Goal: Check status: Check status

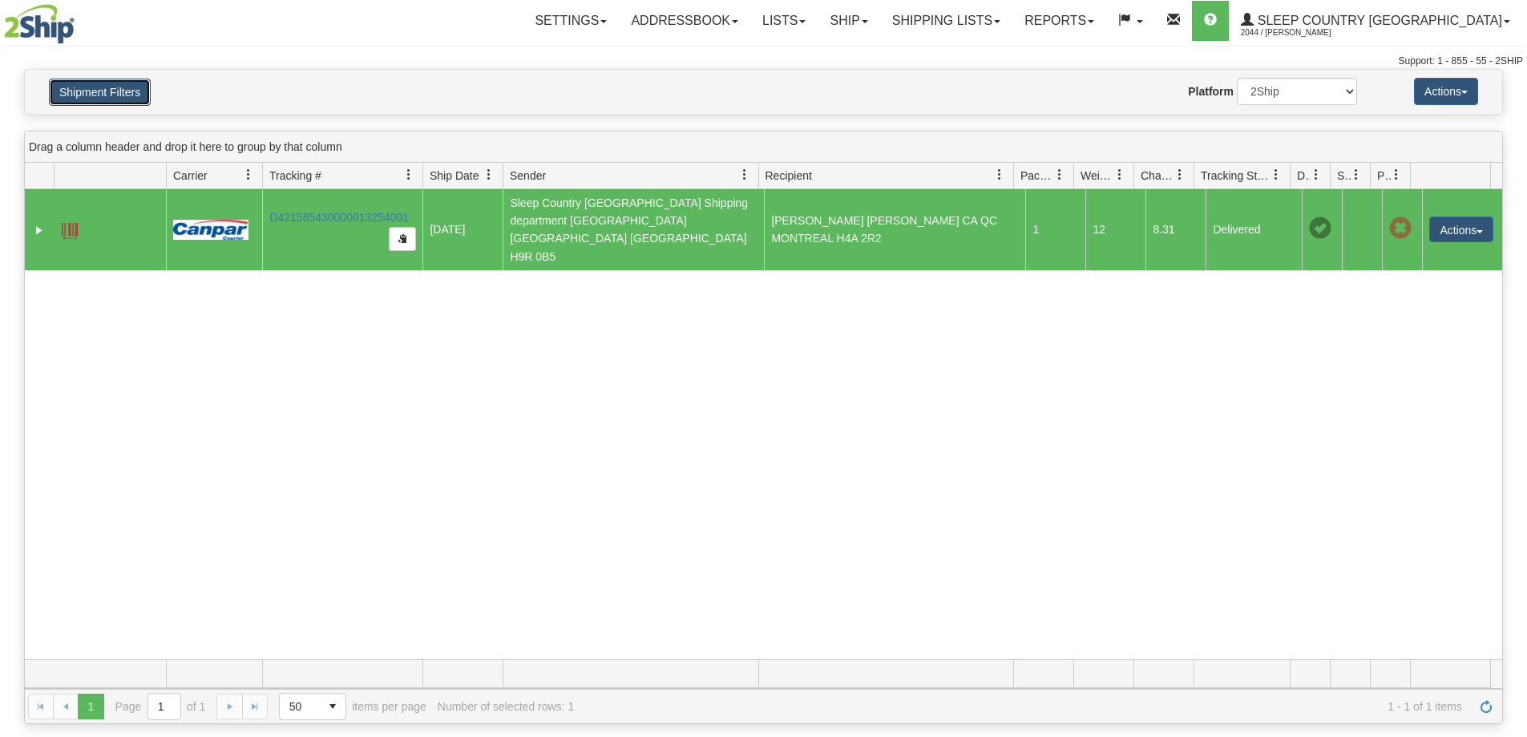
click at [113, 87] on button "Shipment Filters" at bounding box center [100, 92] width 102 height 27
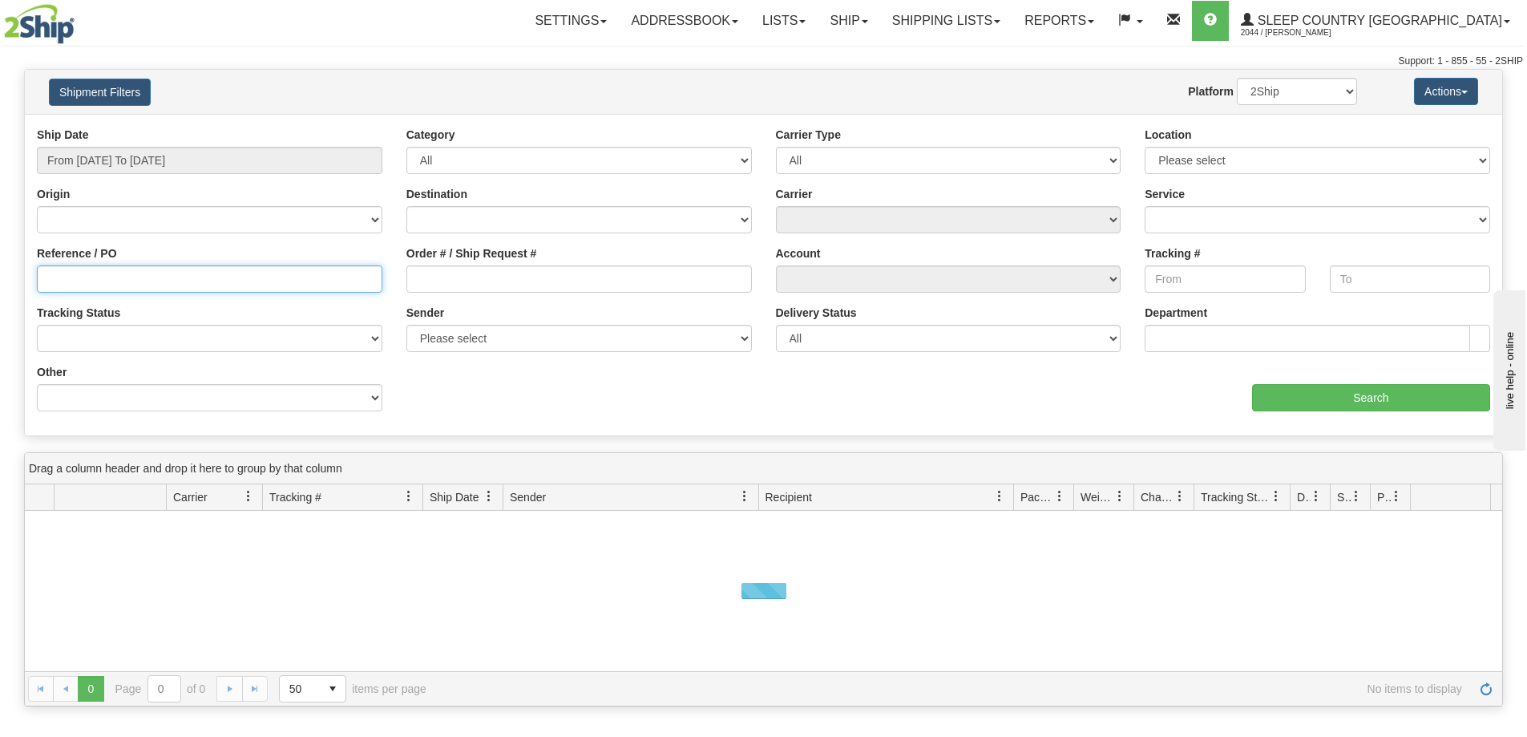
click at [147, 272] on input "Reference / PO" at bounding box center [210, 278] width 346 height 27
paste input "9000H997488"
type input "9000H997488"
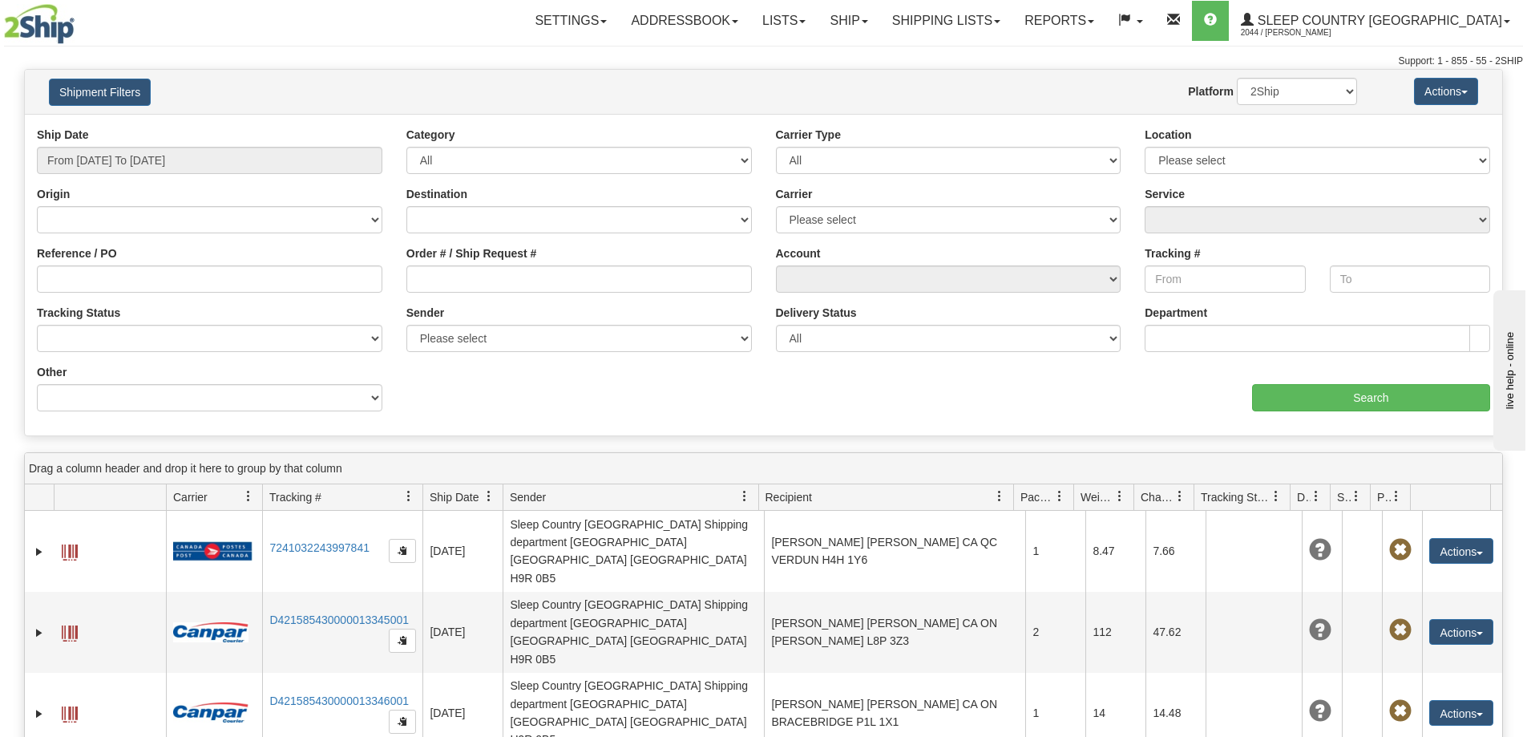
click at [541, 294] on div "Order # / Ship Request #" at bounding box center [580, 274] width 370 height 59
click at [524, 280] on input "Order # / Ship Request #" at bounding box center [580, 278] width 346 height 27
paste input "9000H997488"
type input "9000H997488"
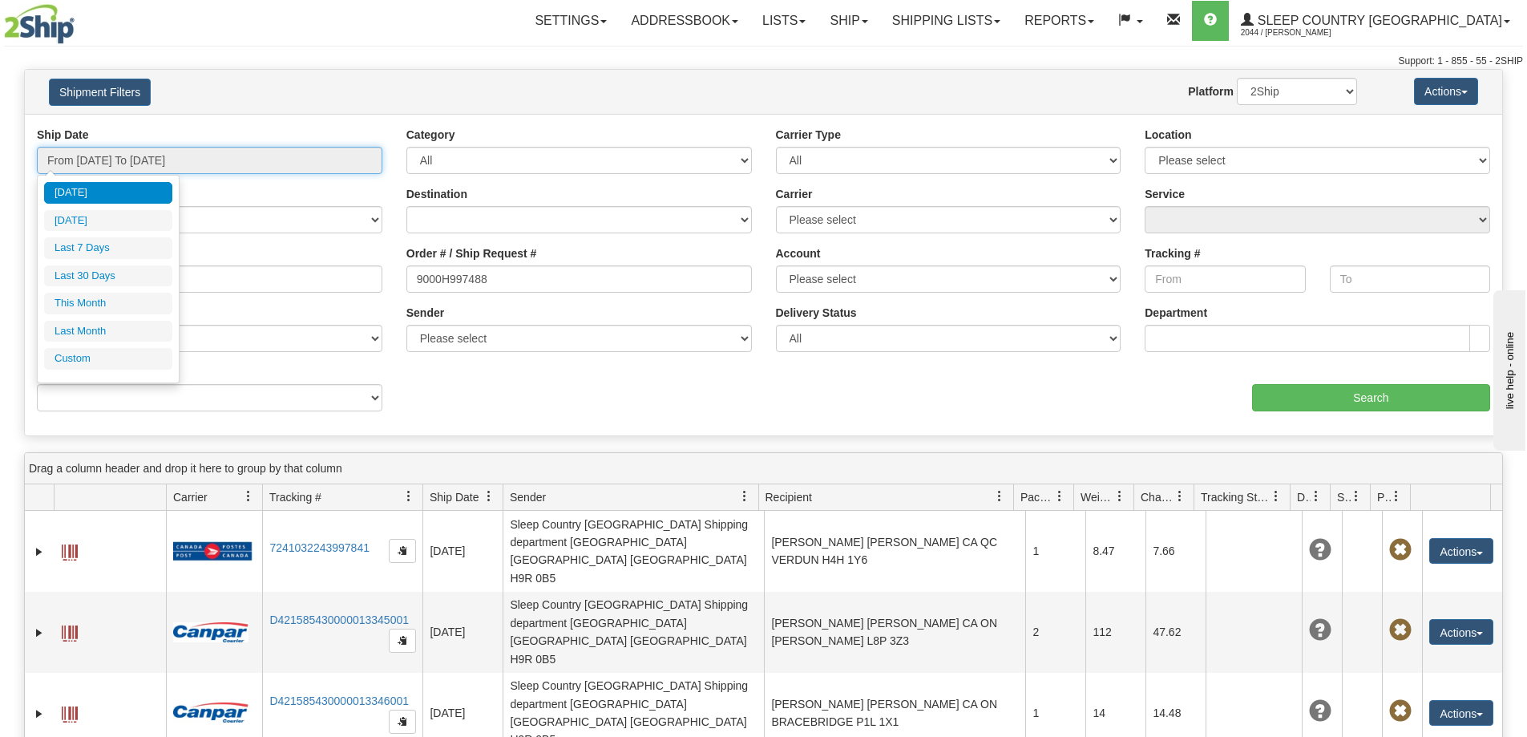
click at [331, 151] on input "From 08/21/2025 To 08/22/2025" at bounding box center [210, 160] width 346 height 27
click at [133, 277] on li "Last 30 Days" at bounding box center [108, 276] width 128 height 22
type input "From 07/24/2025 To 08/22/2025"
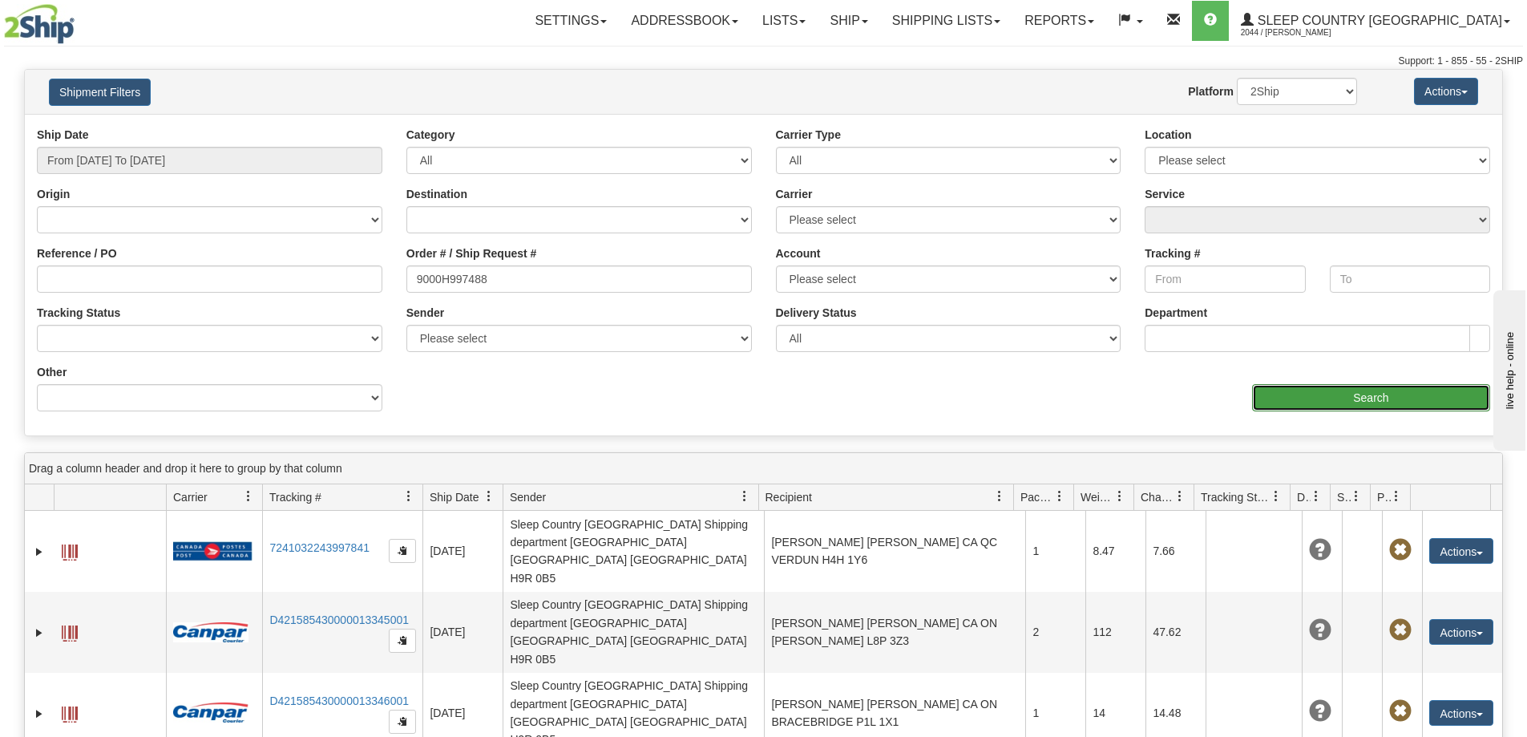
click at [1294, 393] on input "Search" at bounding box center [1371, 397] width 238 height 27
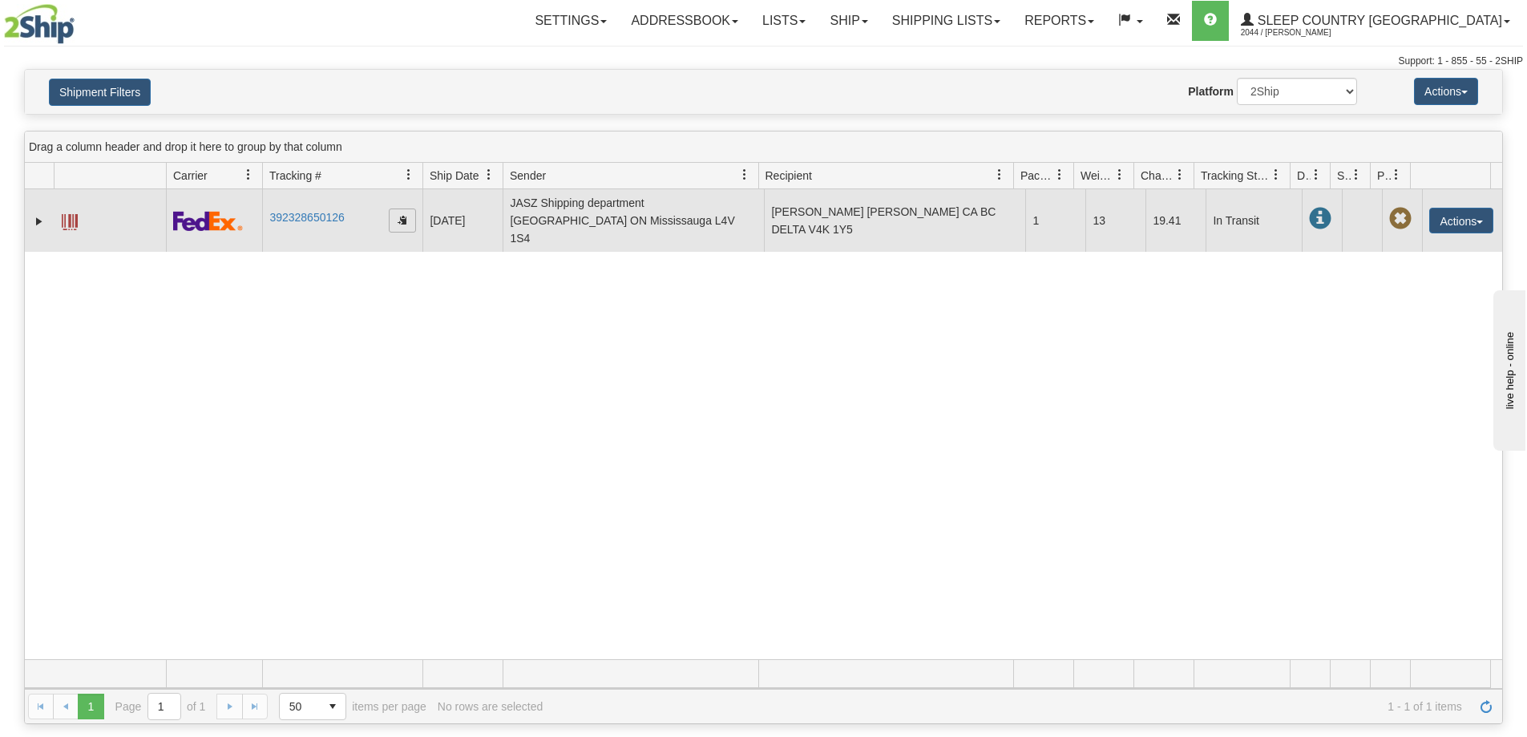
click at [399, 215] on span "button" at bounding box center [403, 220] width 10 height 10
